Goal: Find specific page/section: Find specific page/section

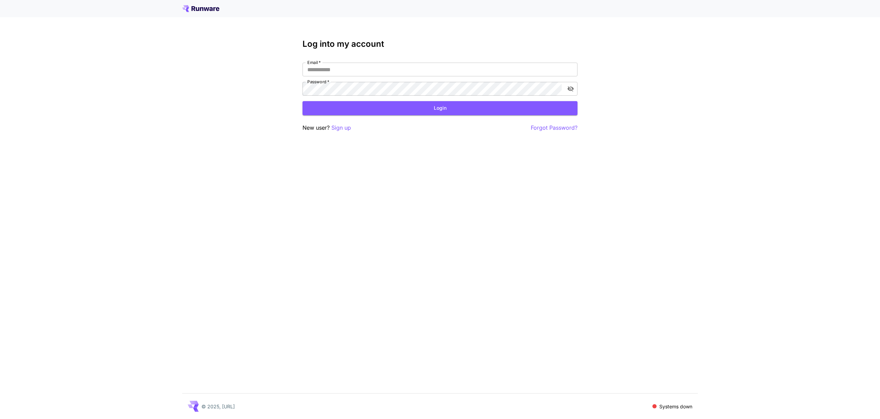
type input "**********"
click at [395, 106] on button "Login" at bounding box center [439, 108] width 275 height 14
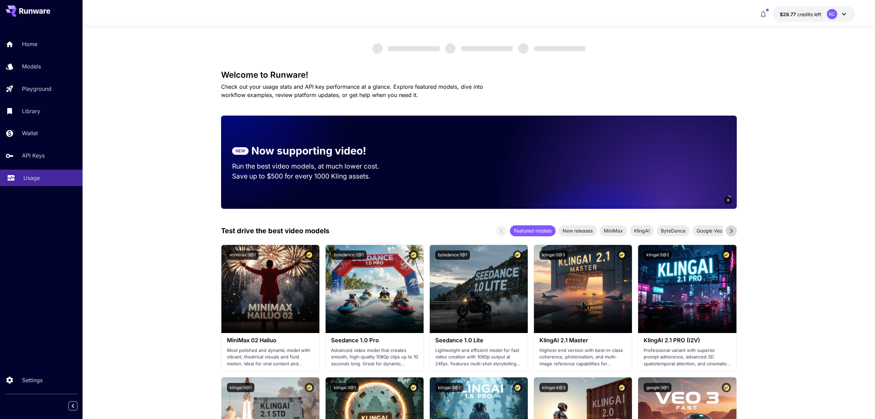
click at [24, 173] on link "Usage" at bounding box center [41, 177] width 82 height 17
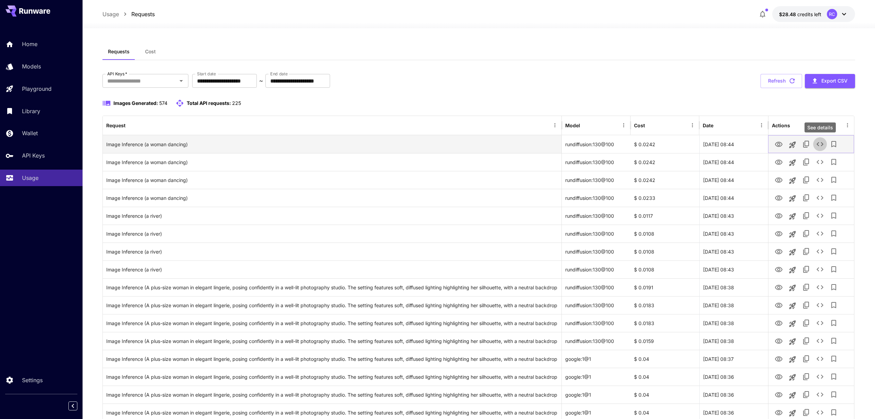
click at [821, 143] on icon "See details" at bounding box center [819, 144] width 8 height 8
